Goal: Check status: Check status

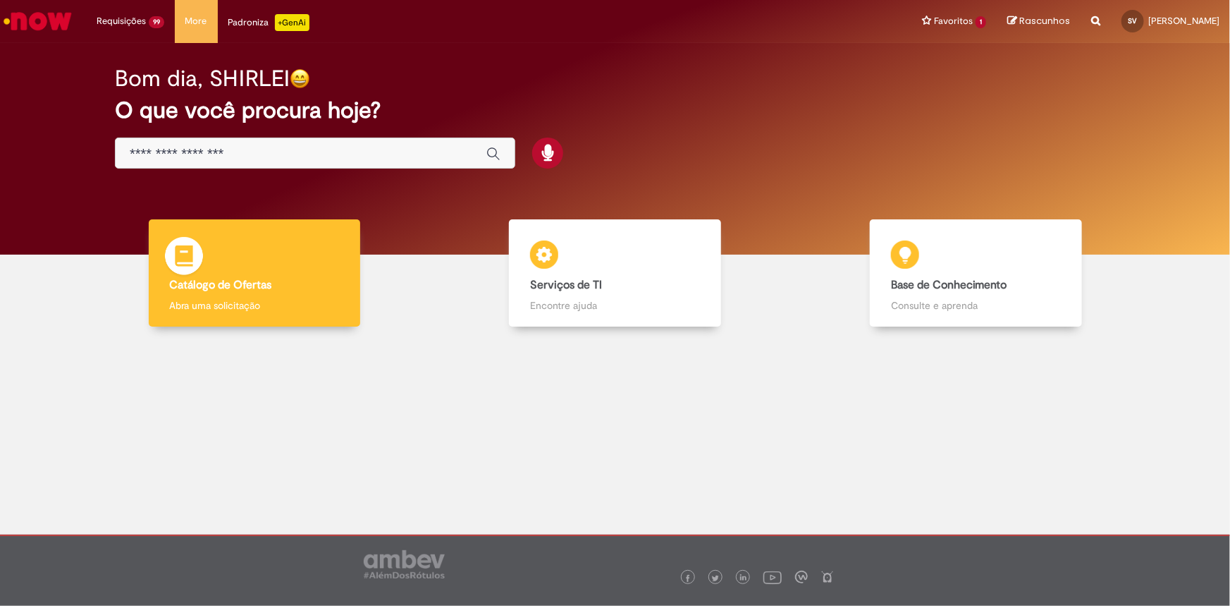
click at [250, 261] on div "Catálogo de Ofertas Catálogo de Ofertas Abra uma solicitação" at bounding box center [255, 273] width 212 height 108
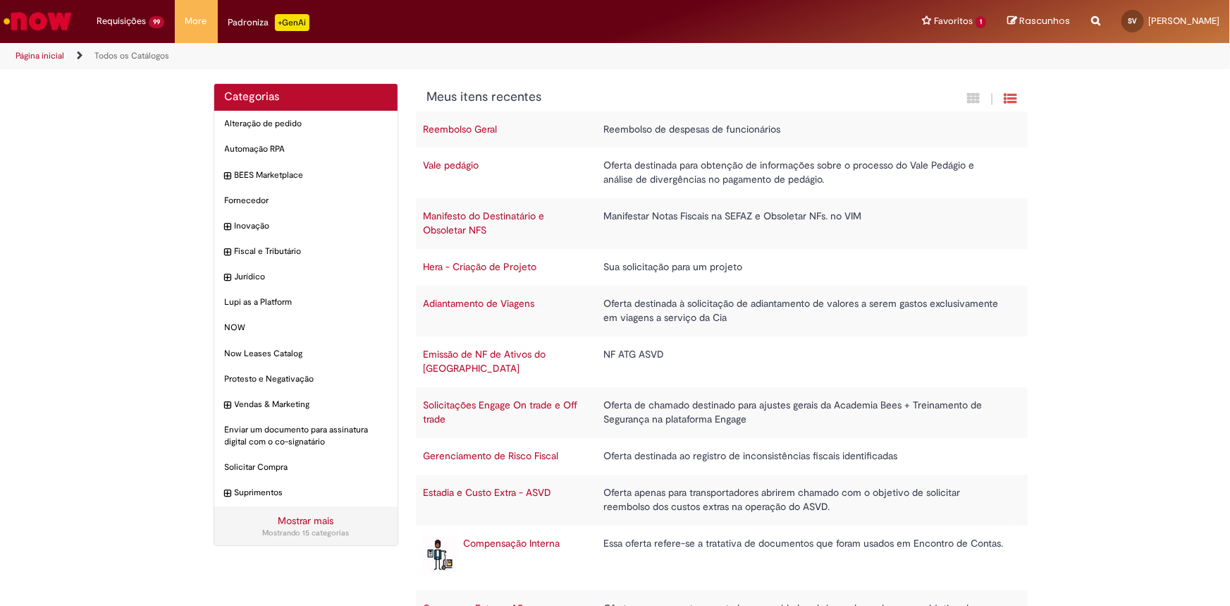
click at [501, 354] on link "Emissão de NF de Ativos do [GEOGRAPHIC_DATA]" at bounding box center [484, 361] width 123 height 27
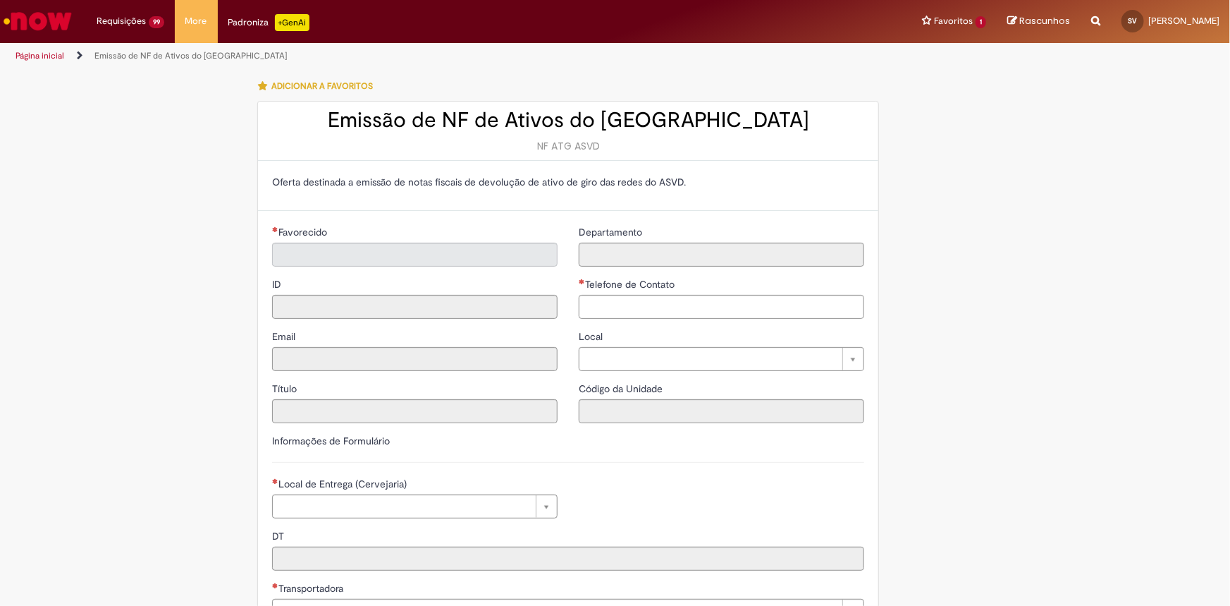
type input "**********"
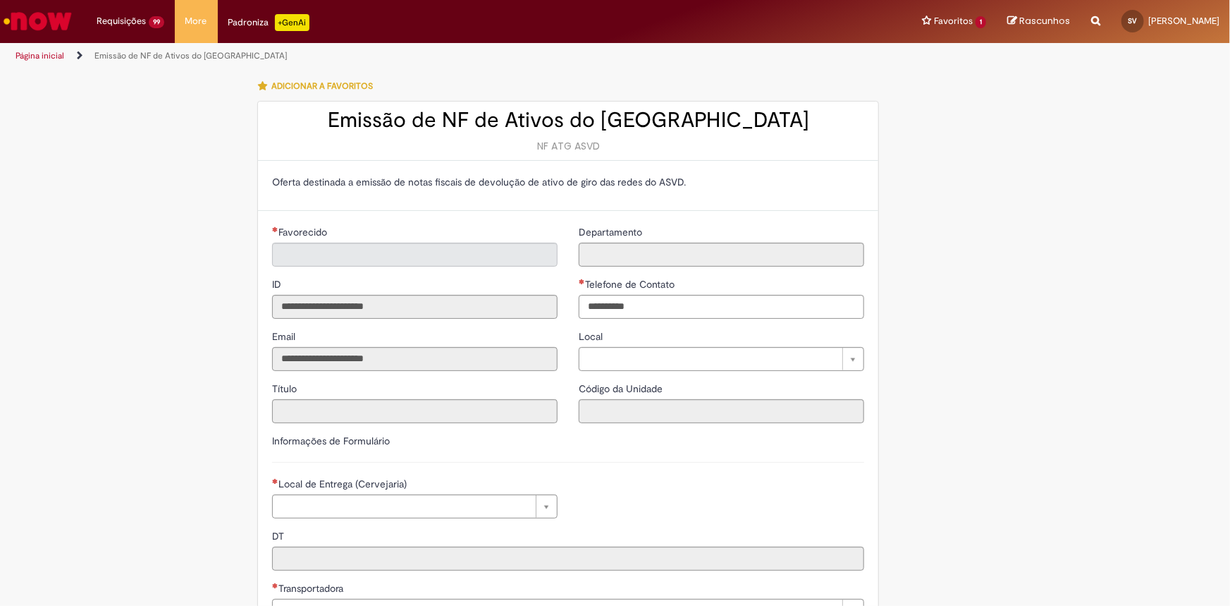
type input "**********"
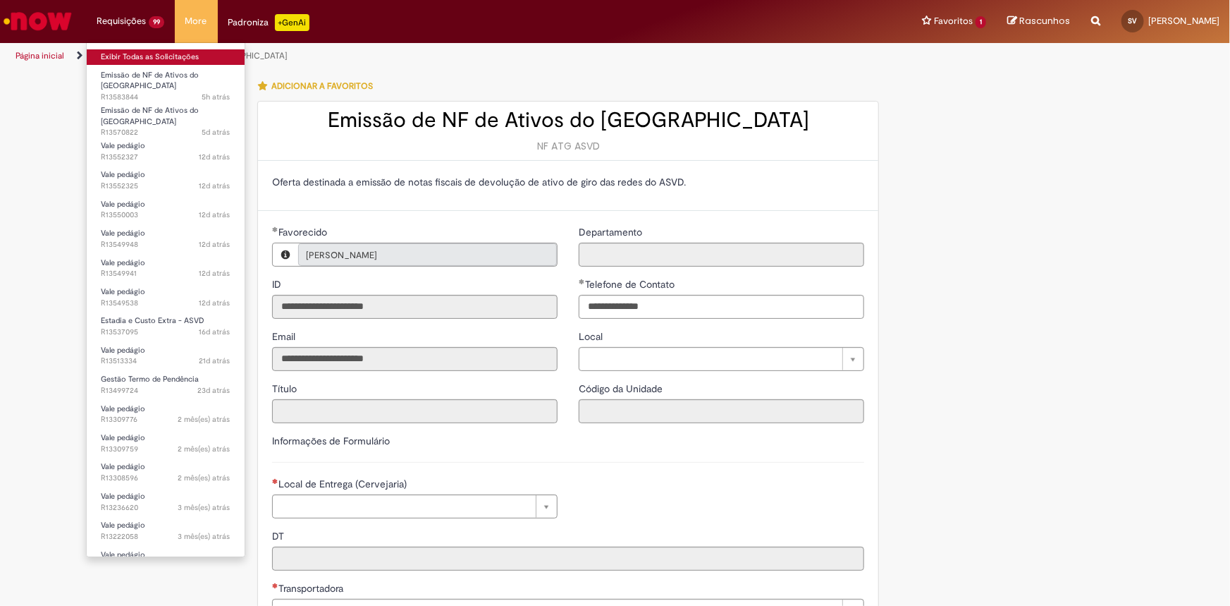
click at [127, 52] on link "Exibir Todas as Solicitações" at bounding box center [166, 57] width 158 height 16
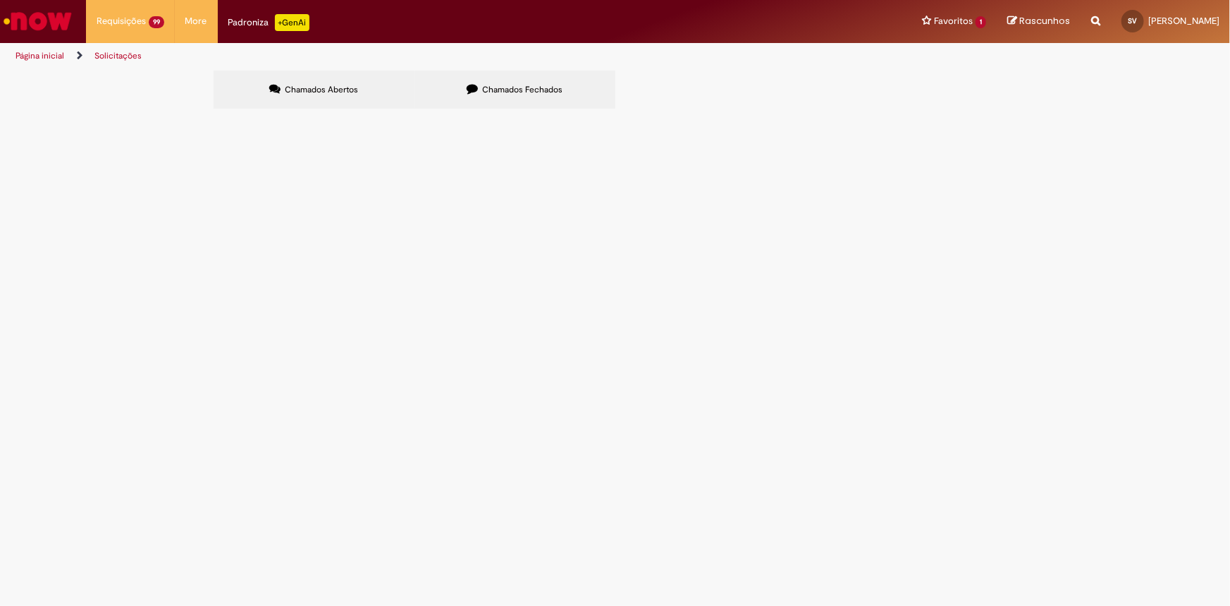
click at [0, 0] on span "NFE DEVOLUÇÃO PALETTES DT 6102087397 LOUVEIRA" at bounding box center [0, 0] width 0 height 0
click at [0, 0] on td "NFE DEVOLUÇÃO PALETTES DT 6102087397 LOUVEIRA" at bounding box center [0, 0] width 0 height 0
click at [0, 0] on span "NFE DEVOLUÇÃO PALETTES DT 6102087397 LOUVEIRA" at bounding box center [0, 0] width 0 height 0
click at [0, 0] on span "R13583844" at bounding box center [0, 0] width 0 height 0
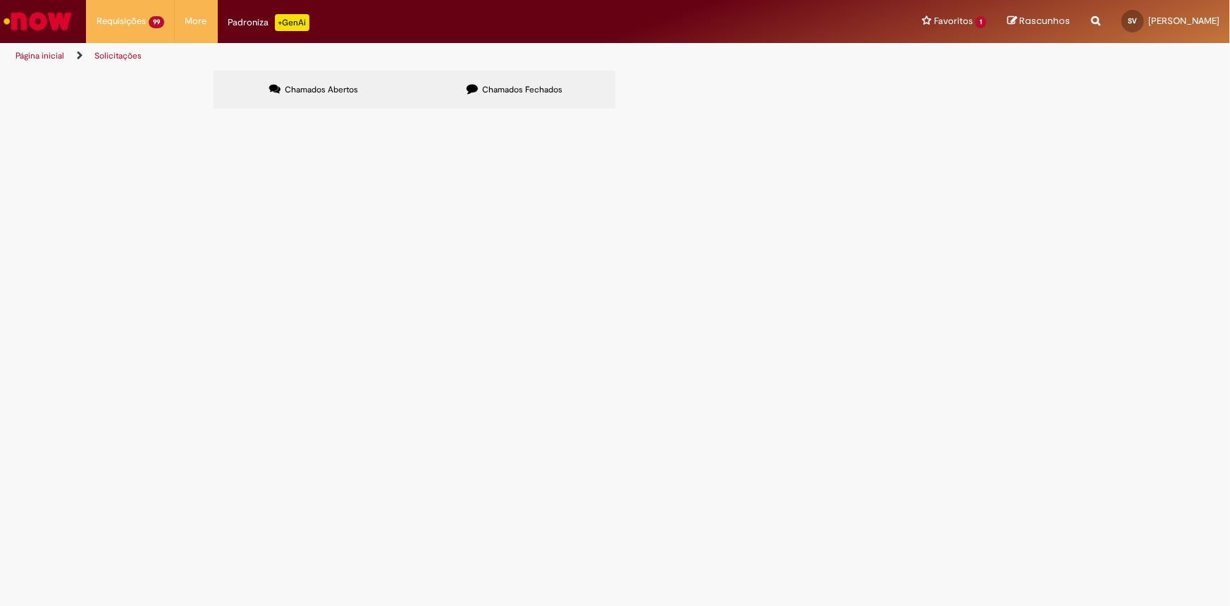
click at [0, 0] on span "R13583844" at bounding box center [0, 0] width 0 height 0
click at [0, 0] on span "NFE DEVOLUÇÃO PALETTES DT 6102087397 LOUVEIRA" at bounding box center [0, 0] width 0 height 0
click at [0, 0] on span "Em Tratamento" at bounding box center [0, 0] width 0 height 0
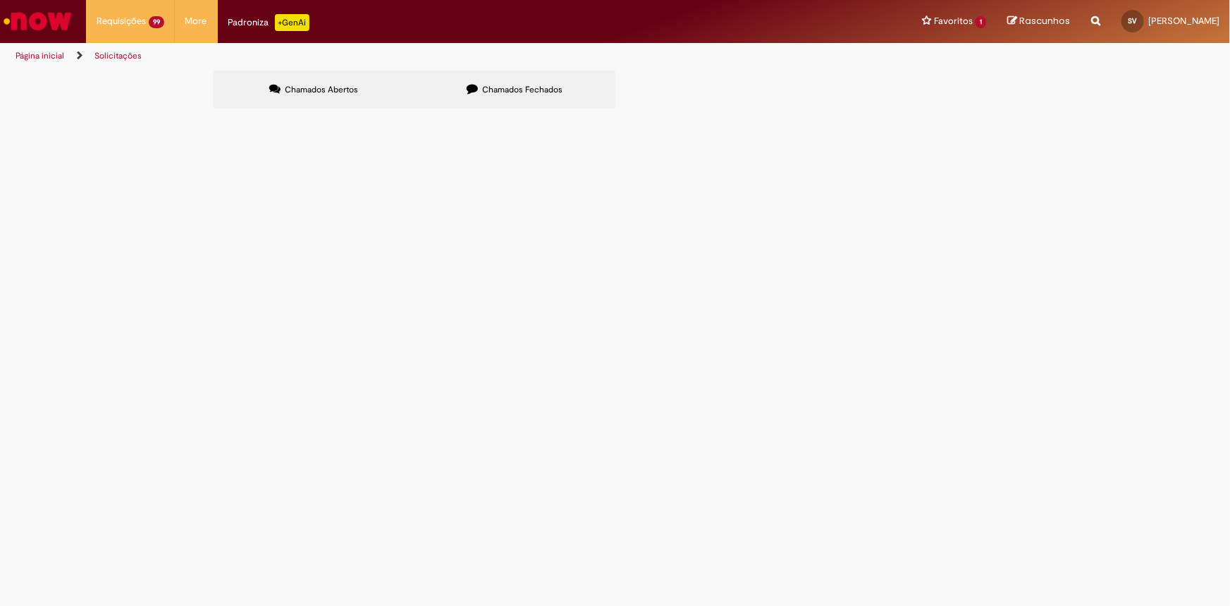
click at [0, 0] on span "Em Tratamento" at bounding box center [0, 0] width 0 height 0
click at [0, 0] on td "R13583844" at bounding box center [0, 0] width 0 height 0
click at [0, 0] on span "Emissão de NF de Ativos do [GEOGRAPHIC_DATA]" at bounding box center [0, 0] width 0 height 0
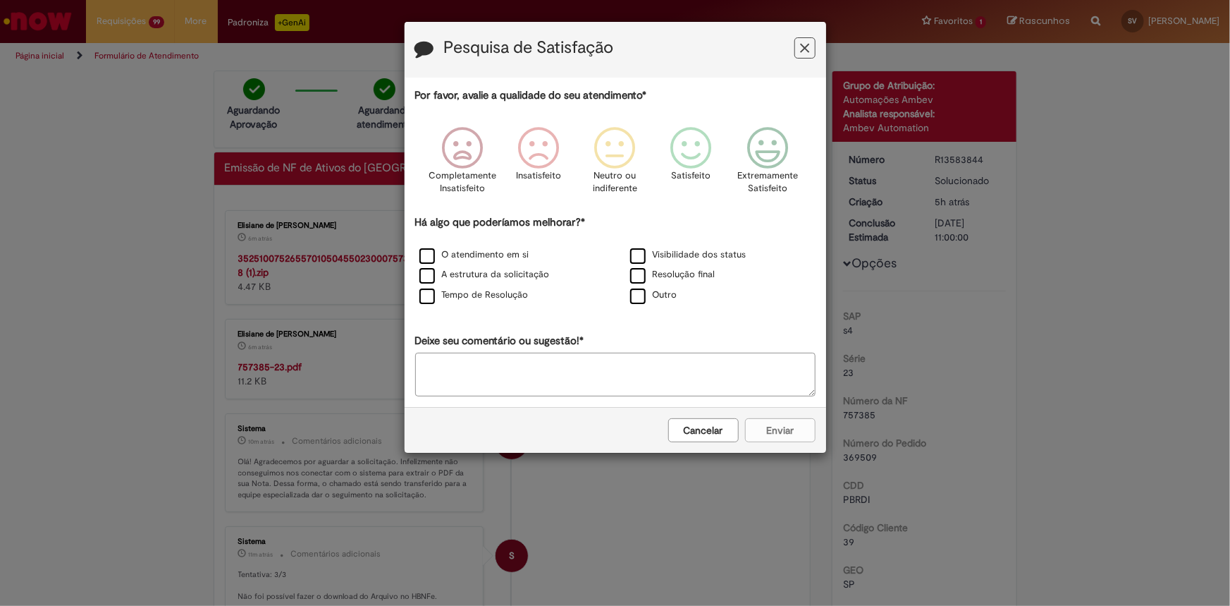
click at [719, 430] on button "Cancelar" at bounding box center [703, 430] width 70 height 24
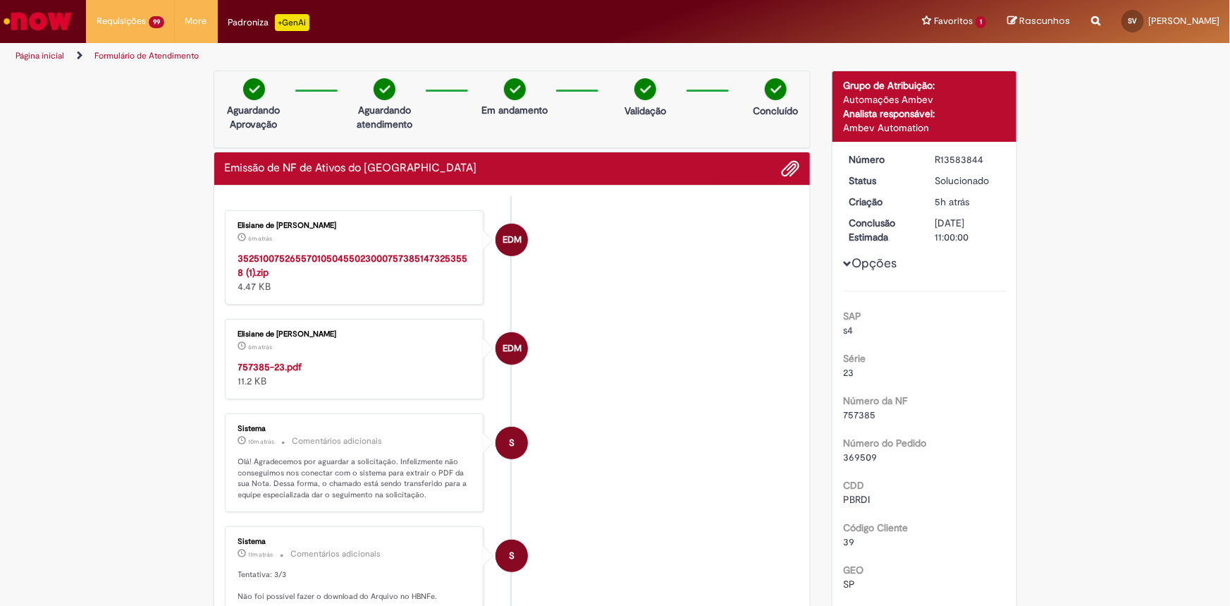
click at [340, 254] on strong "35251007526557010504550230007573851473253558 (1).zip" at bounding box center [353, 265] width 230 height 27
click at [263, 367] on strong "757385-23.pdf" at bounding box center [270, 366] width 64 height 13
